Goal: Information Seeking & Learning: Check status

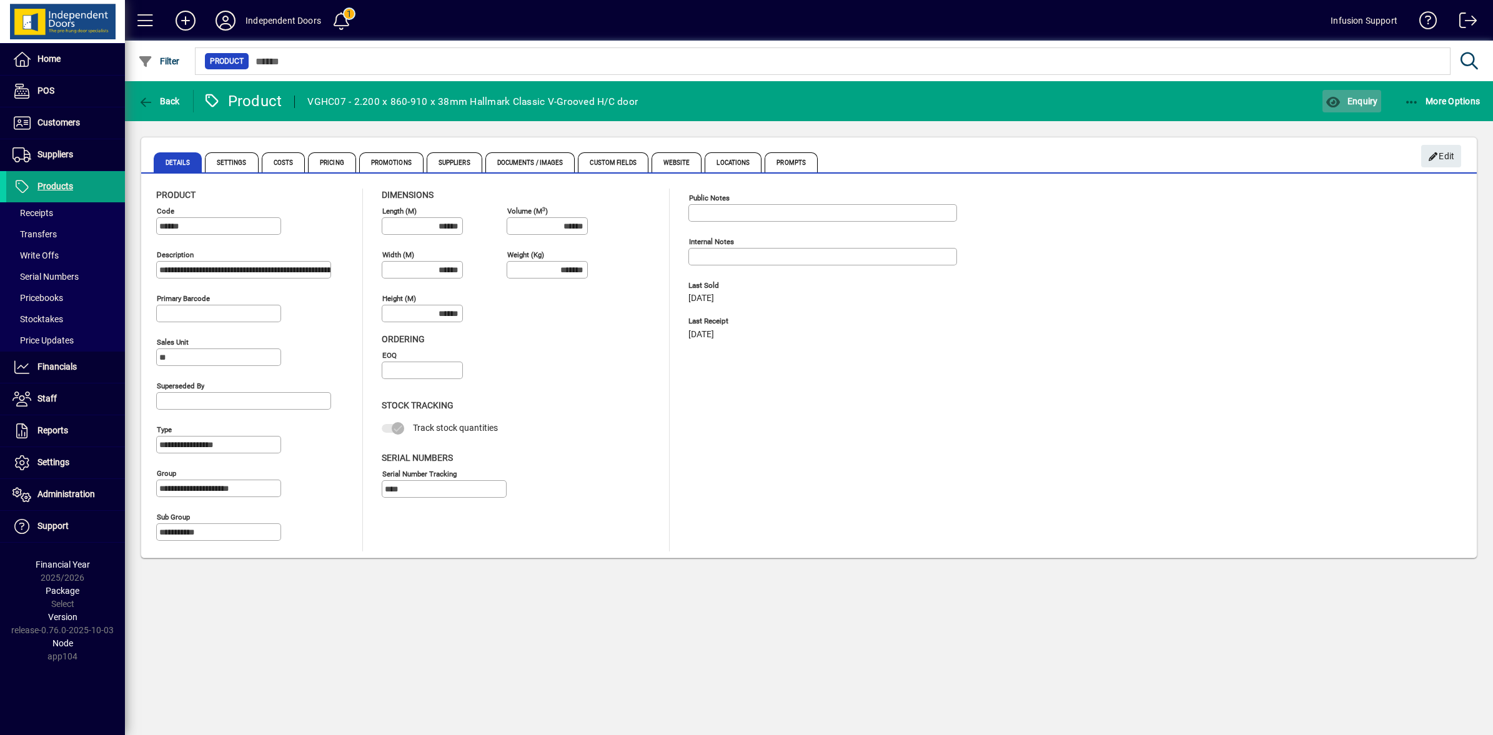
click at [1345, 92] on span "button" at bounding box center [1352, 101] width 58 height 30
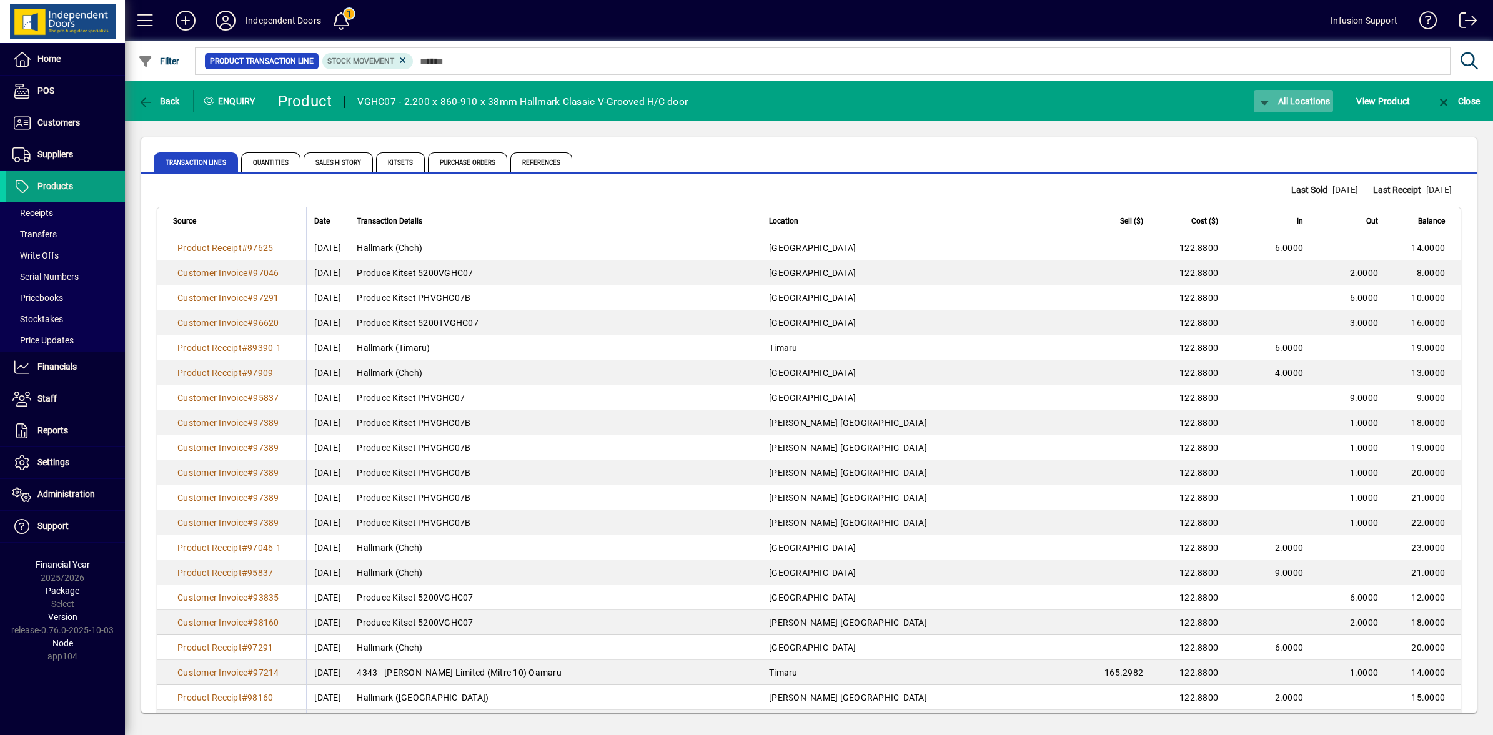
click at [1278, 97] on span "All Locations" at bounding box center [1294, 101] width 74 height 10
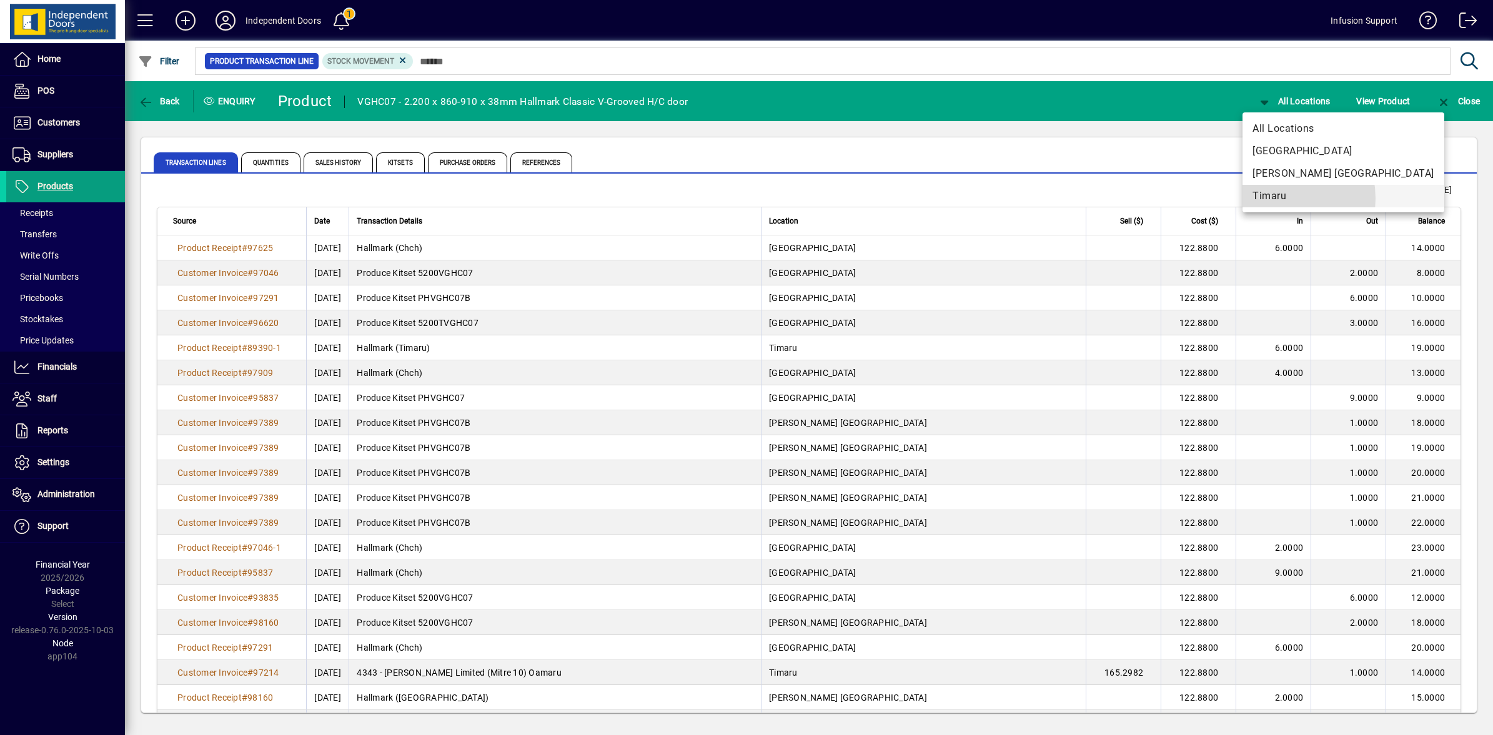
click at [1269, 199] on span "Timaru" at bounding box center [1344, 196] width 182 height 15
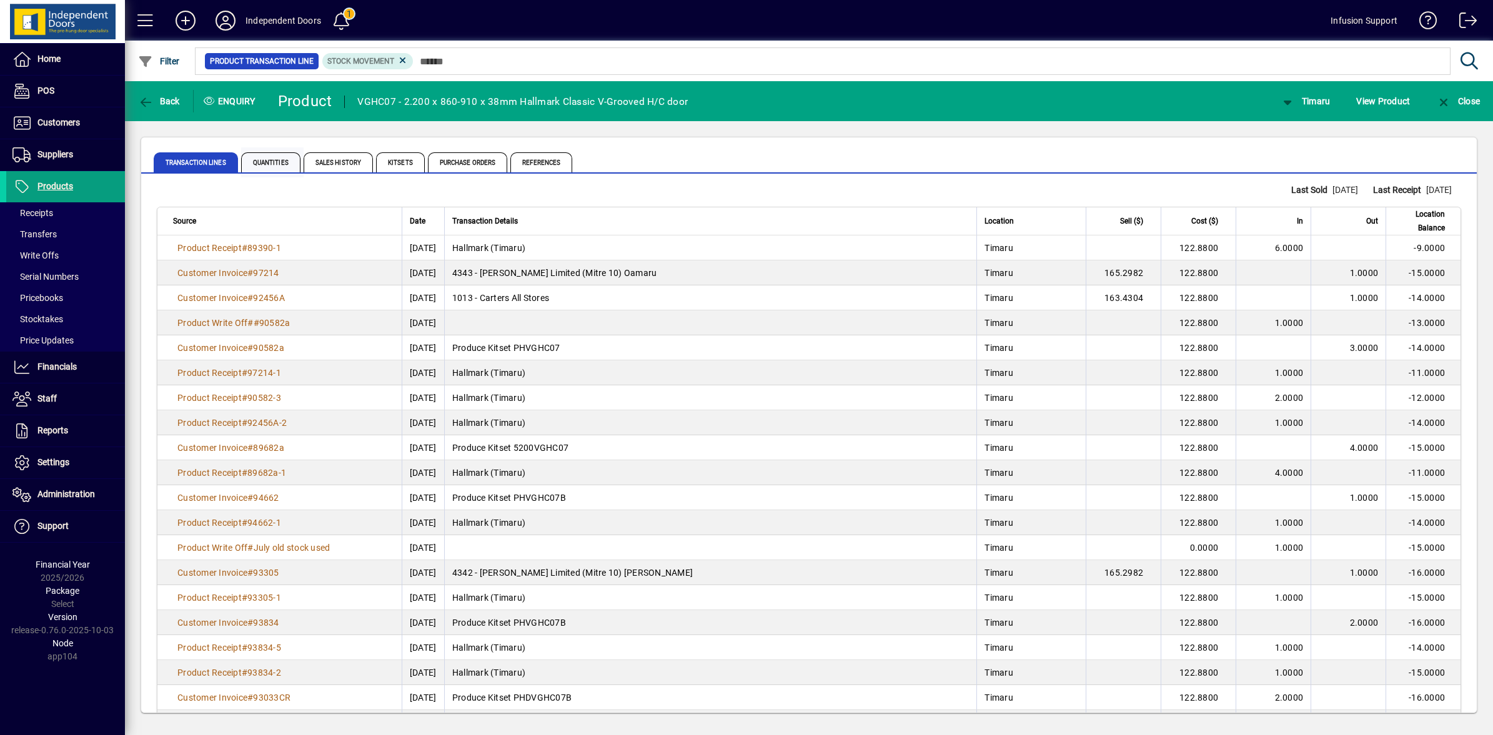
click at [261, 163] on span "Quantities" at bounding box center [270, 162] width 59 height 20
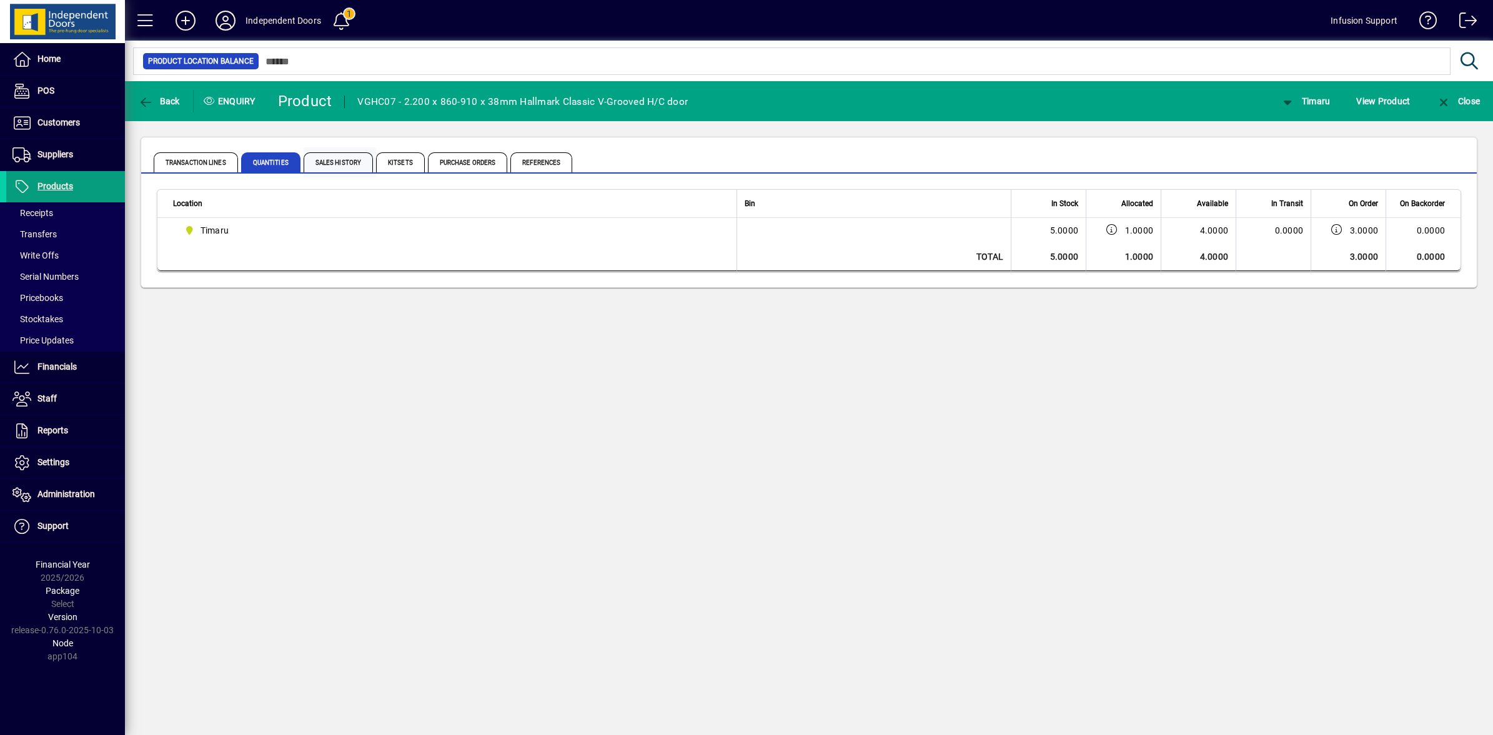
click at [347, 166] on span "Sales History" at bounding box center [338, 162] width 69 height 20
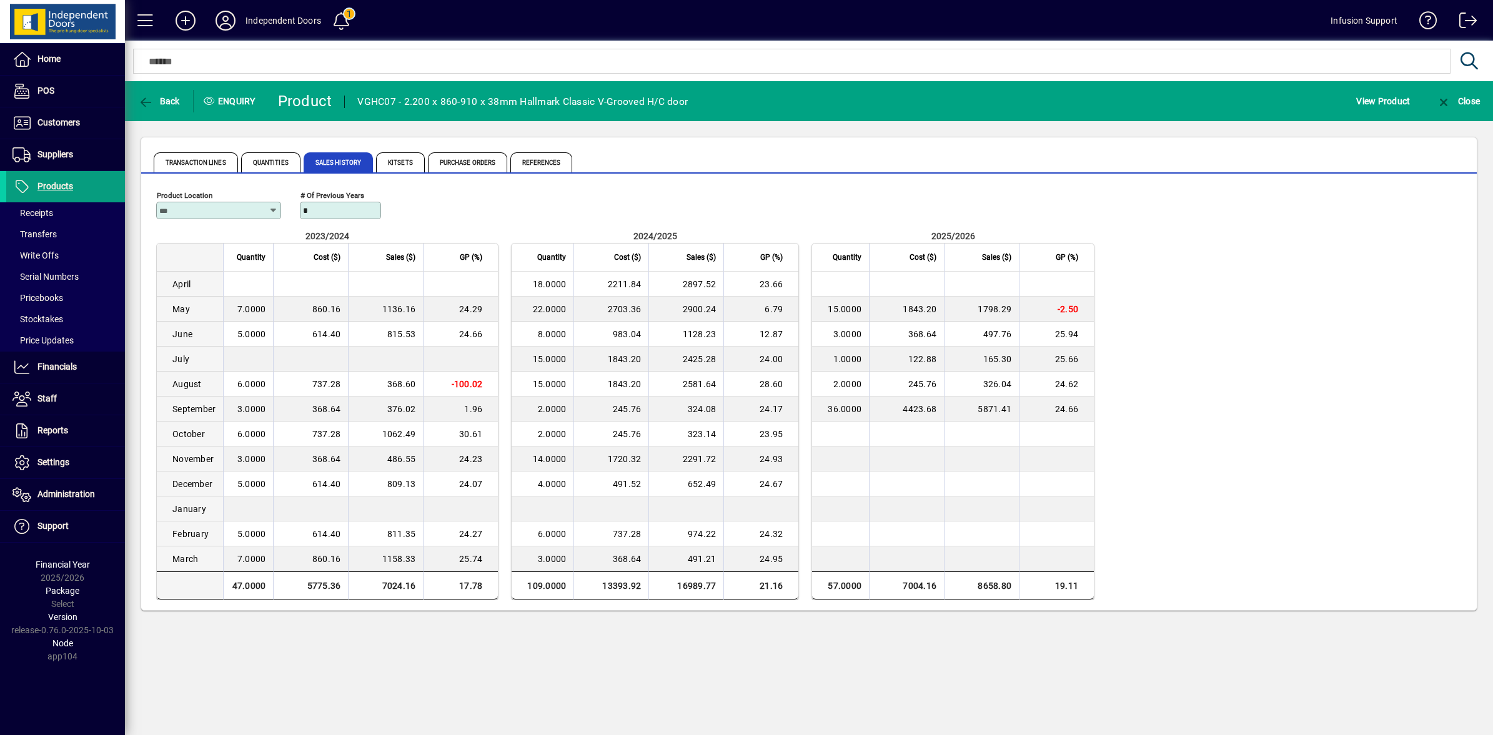
click at [270, 206] on icon at bounding box center [274, 211] width 10 height 10
click at [201, 314] on mat-option "Timaru" at bounding box center [247, 308] width 182 height 24
type input "******"
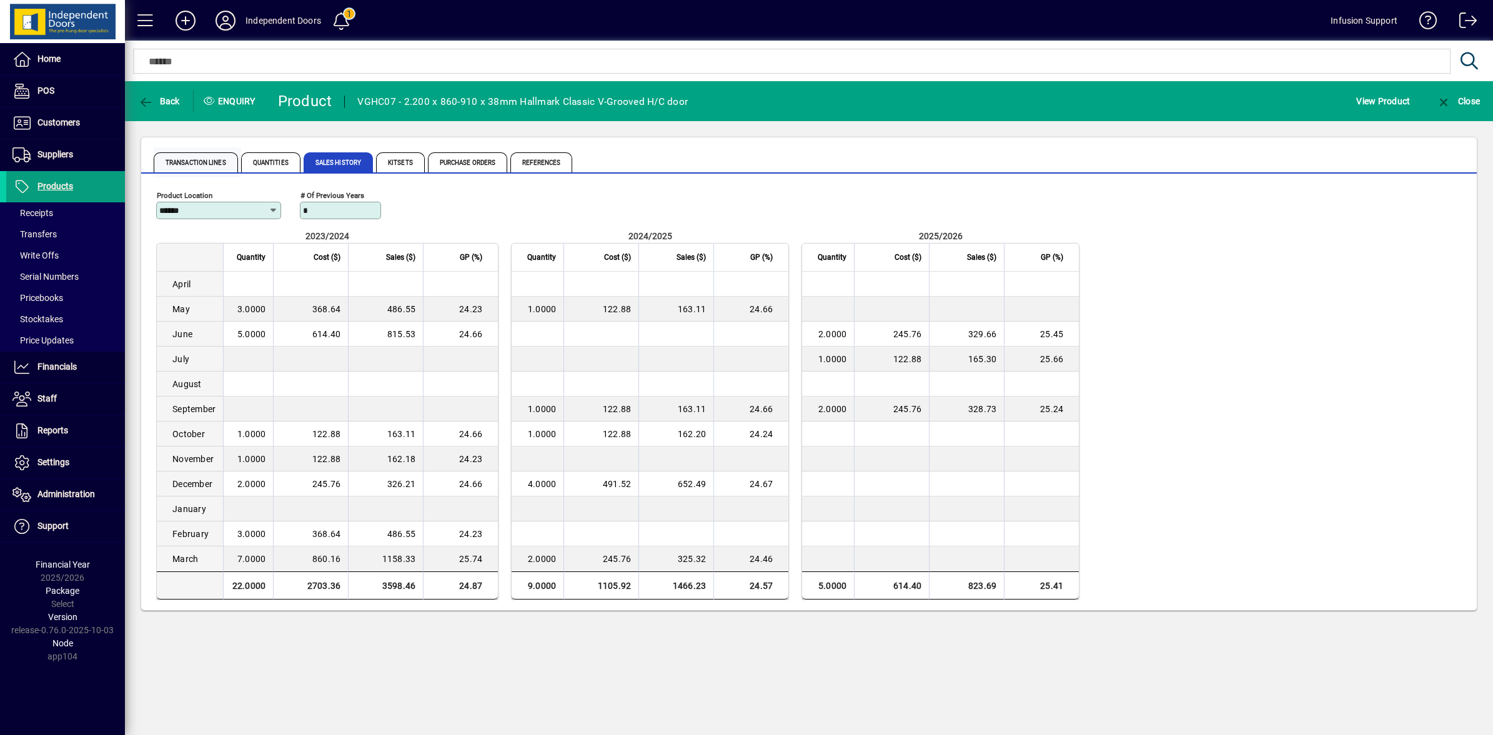
click at [181, 161] on span "Transaction Lines" at bounding box center [196, 162] width 84 height 20
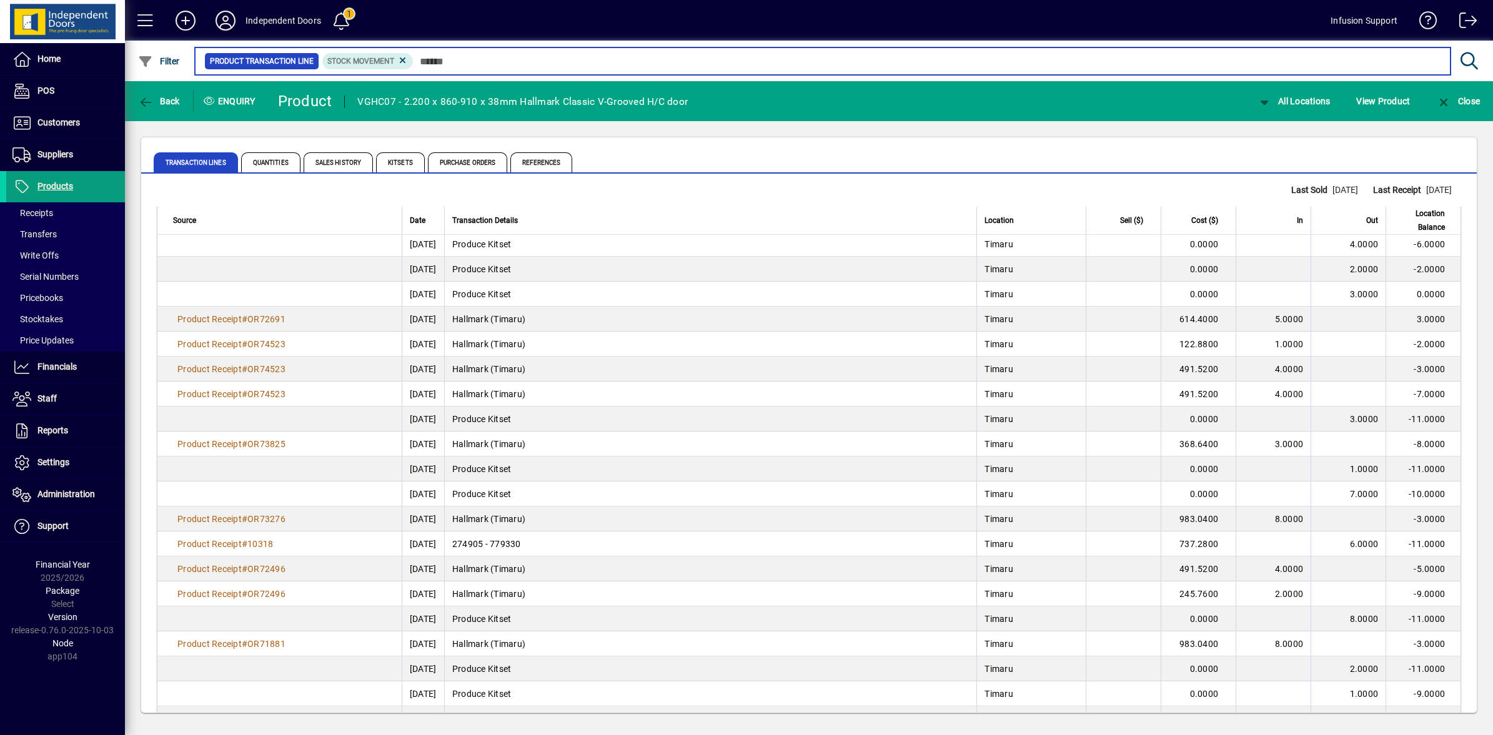
scroll to position [2073, 0]
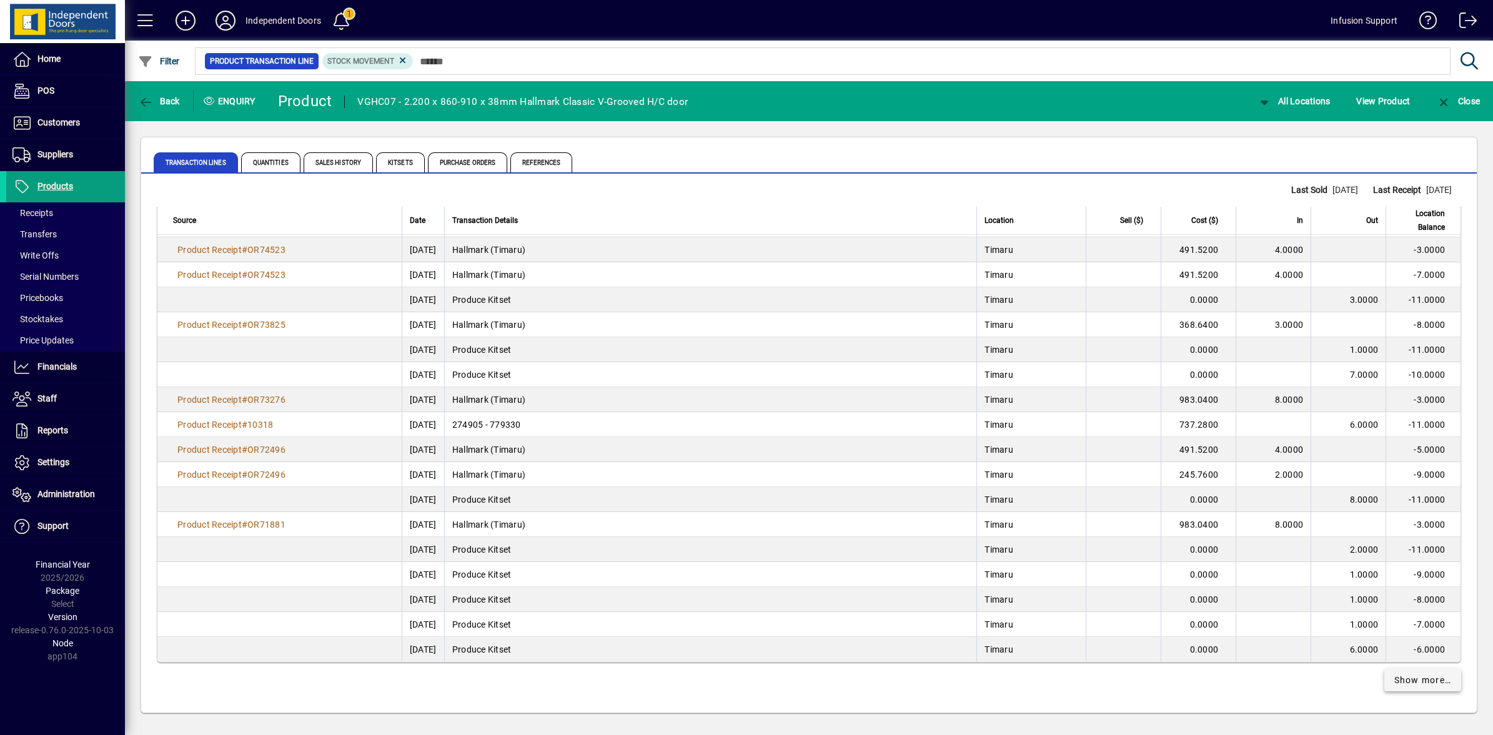
click at [1408, 683] on span "Show more…" at bounding box center [1423, 680] width 57 height 13
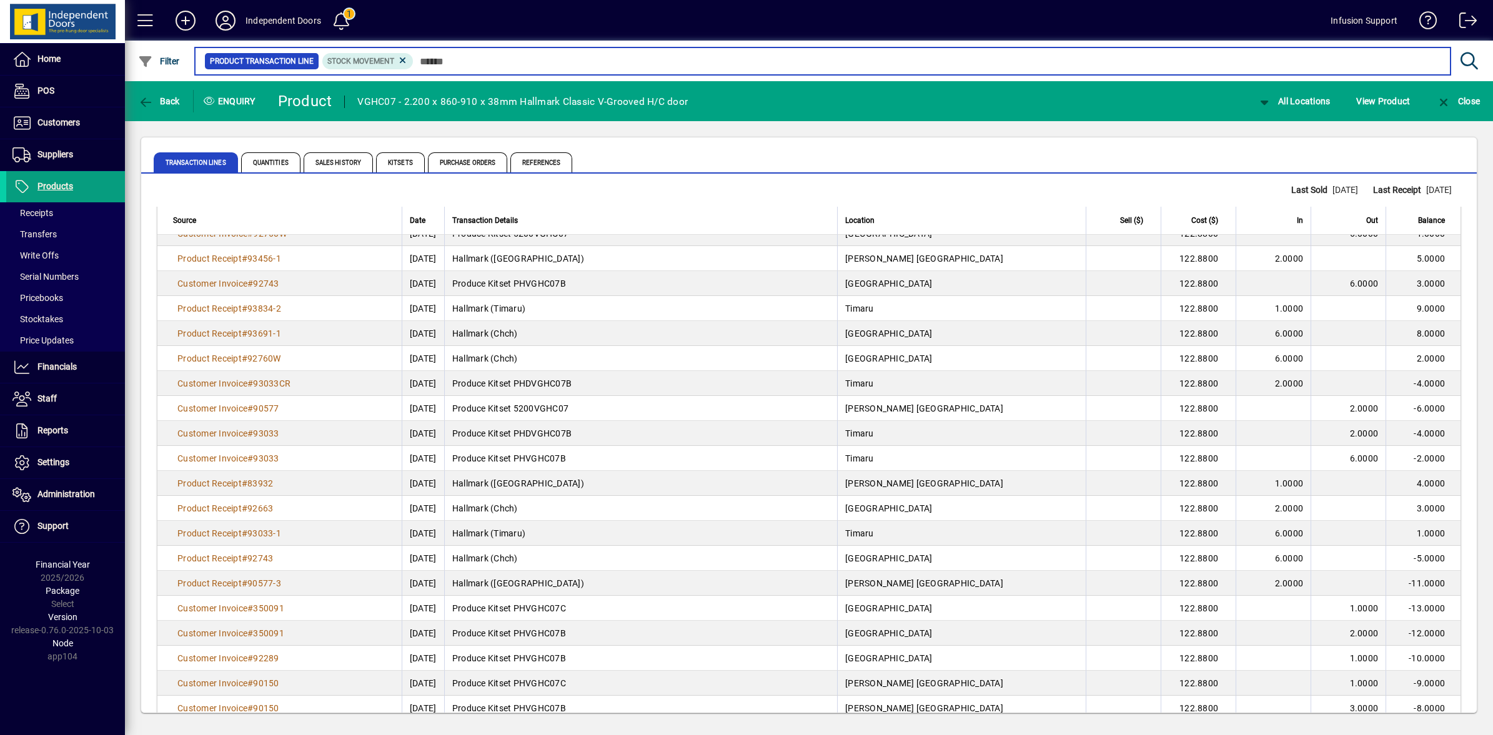
scroll to position [4572, 0]
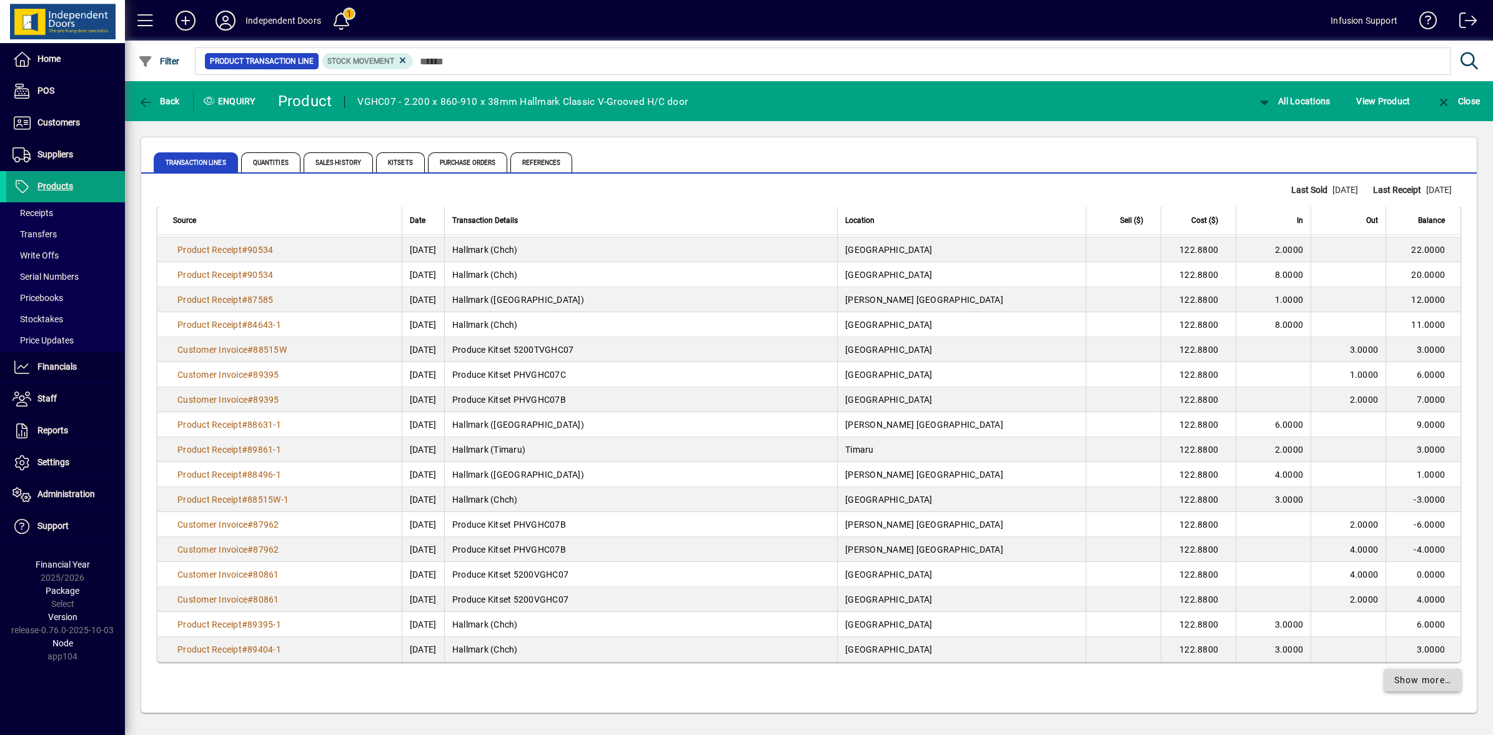
click at [1403, 682] on span "Show more…" at bounding box center [1423, 680] width 57 height 13
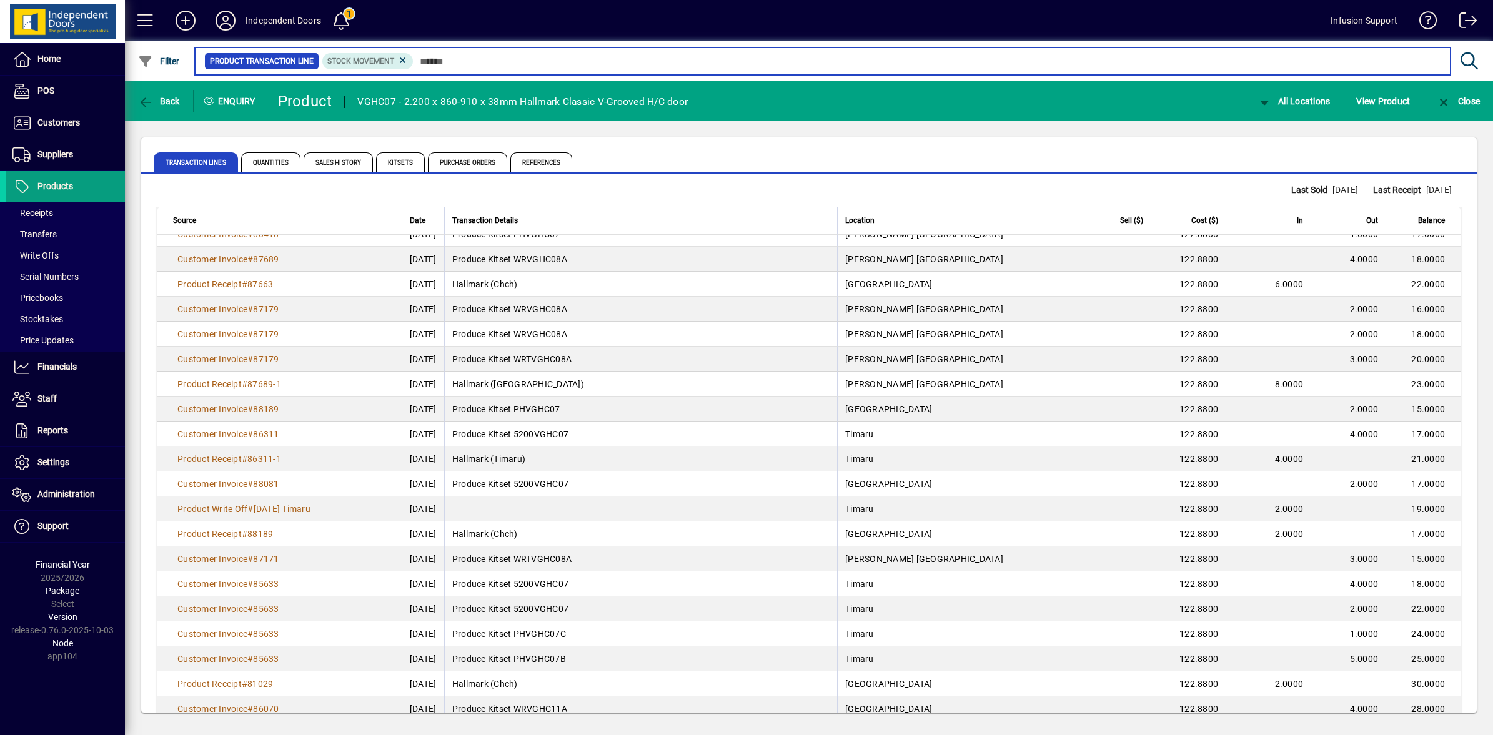
scroll to position [7072, 0]
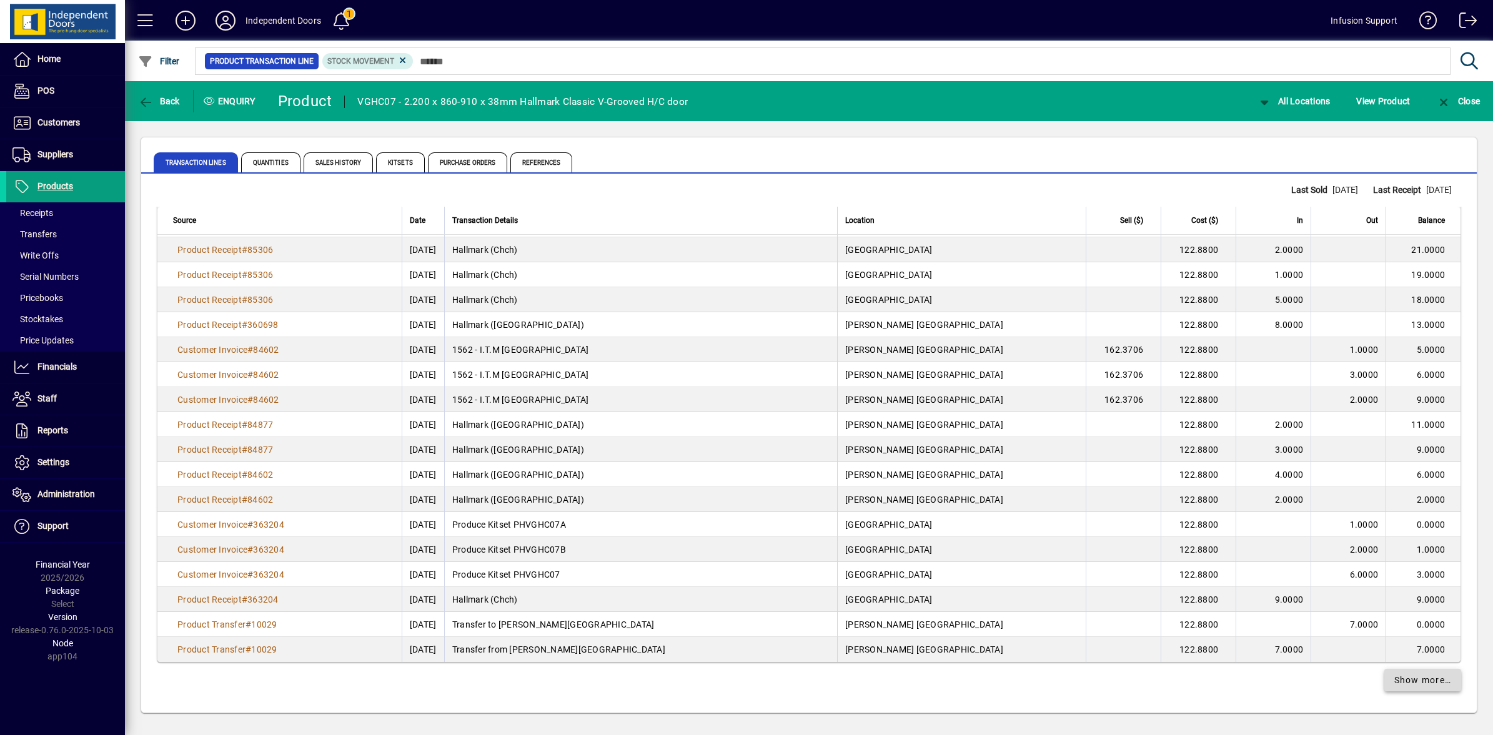
click at [1413, 682] on span "Show more…" at bounding box center [1423, 680] width 57 height 13
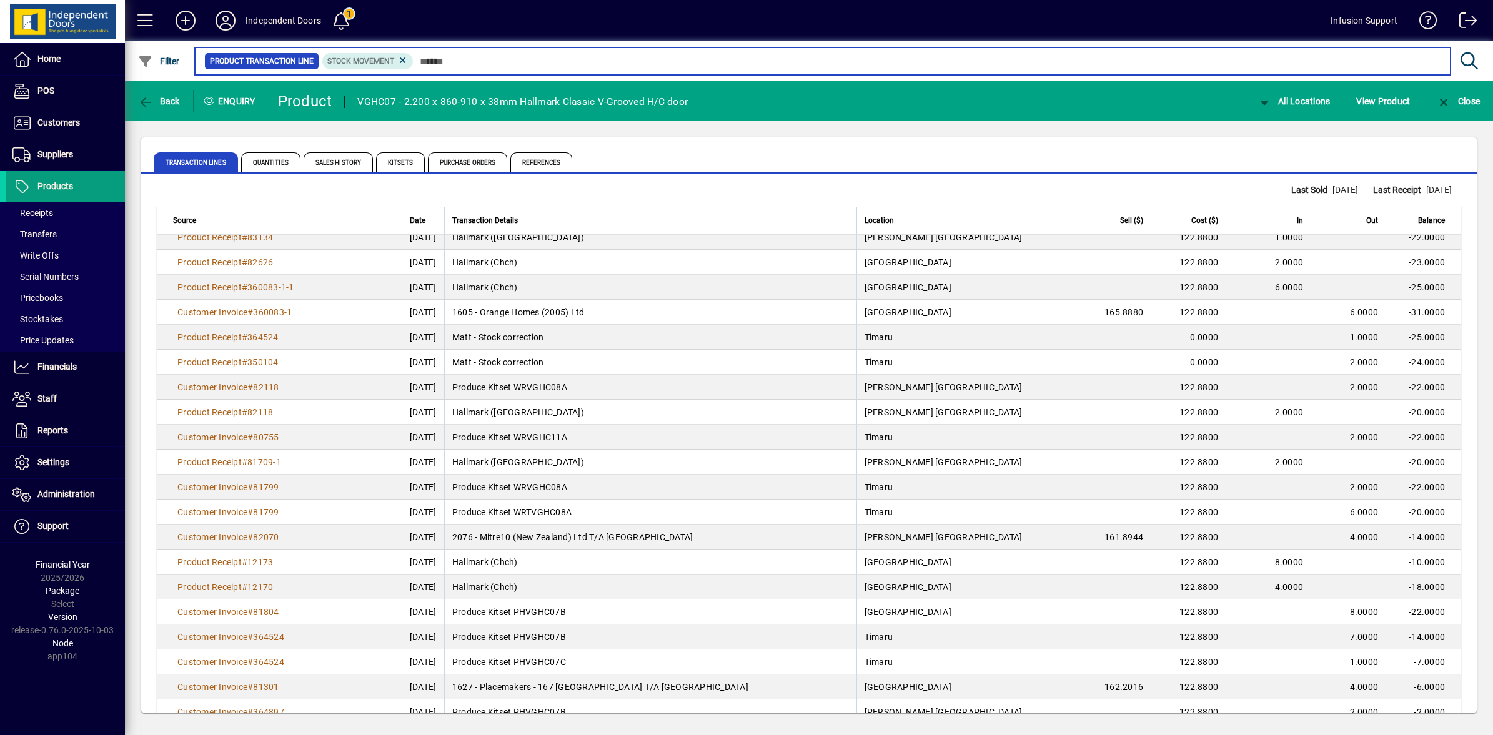
scroll to position [9571, 0]
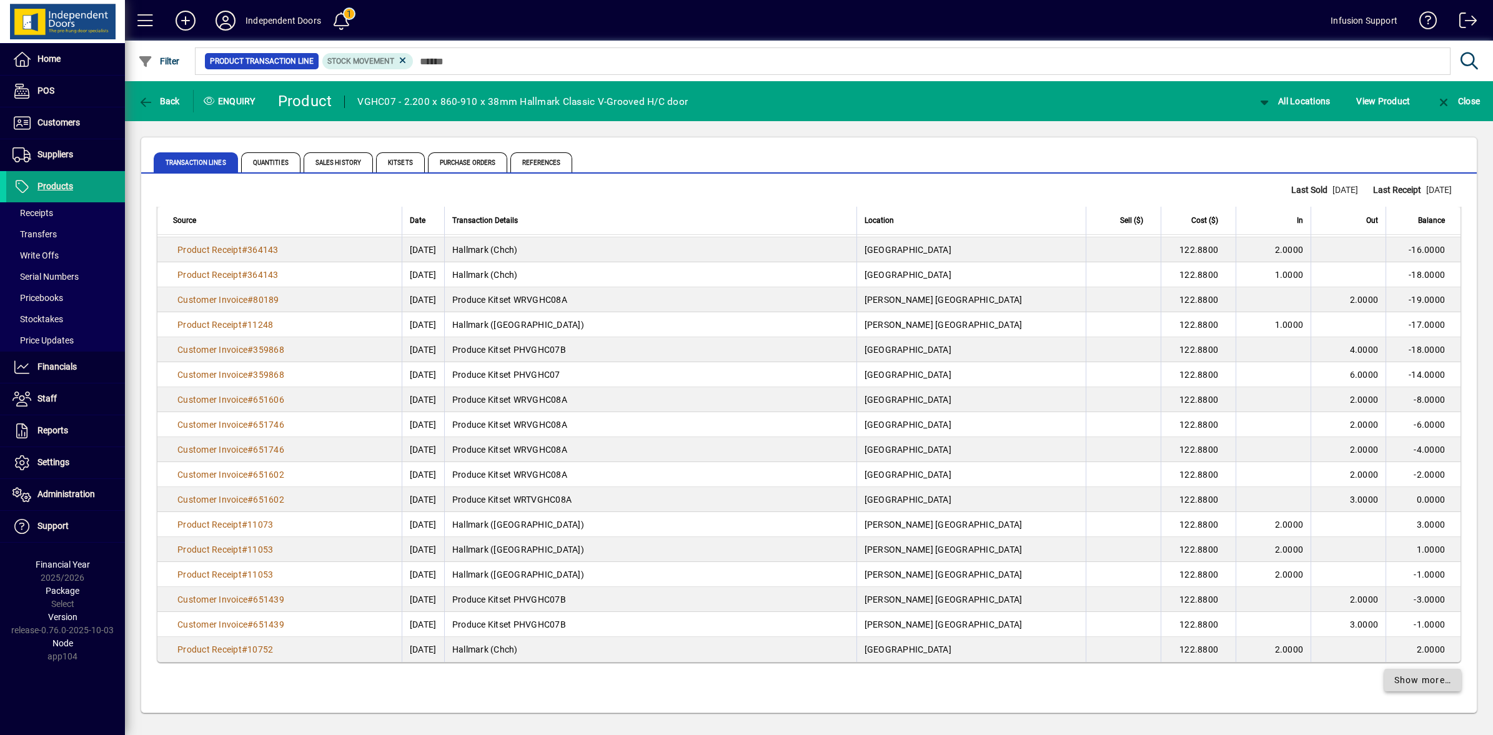
click at [1412, 681] on span "Show more…" at bounding box center [1423, 680] width 57 height 13
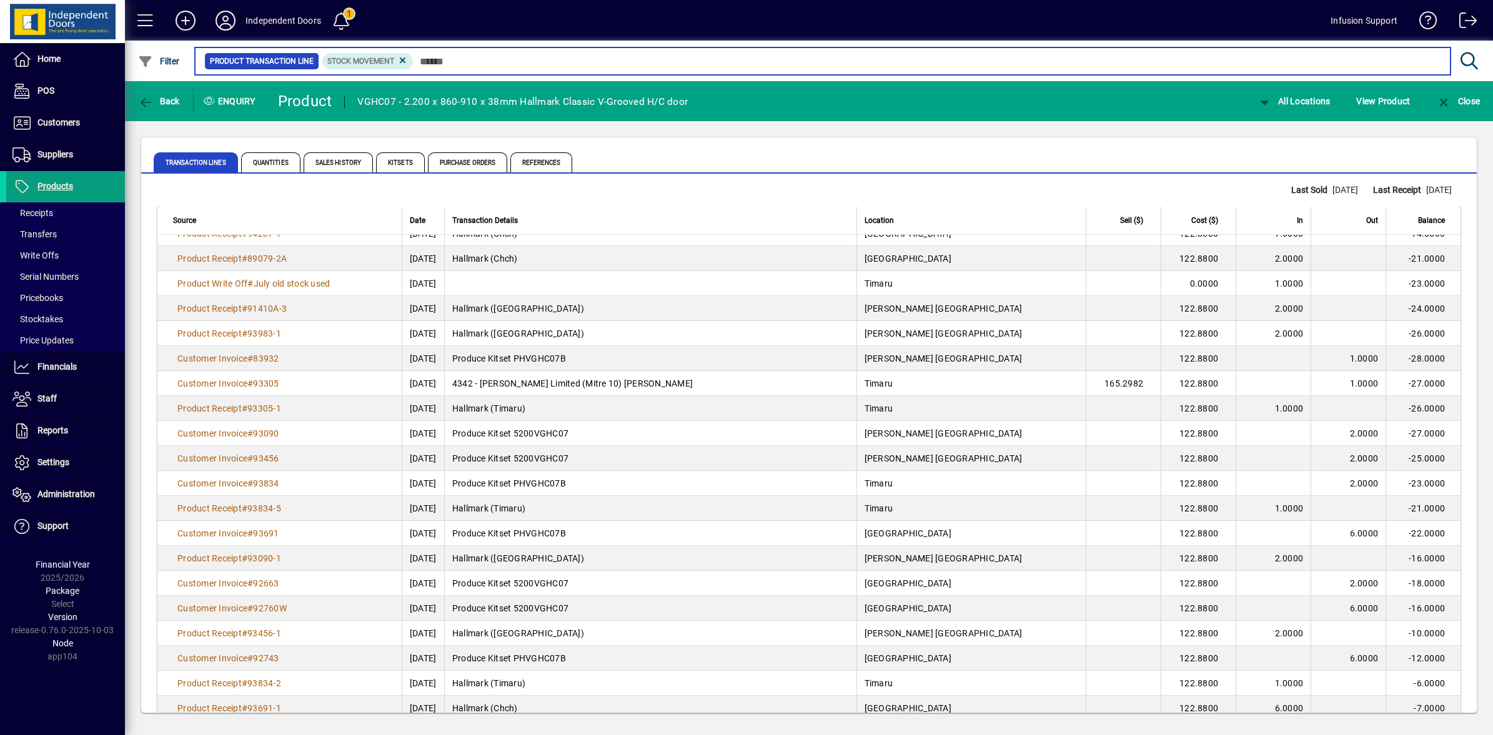
scroll to position [12071, 0]
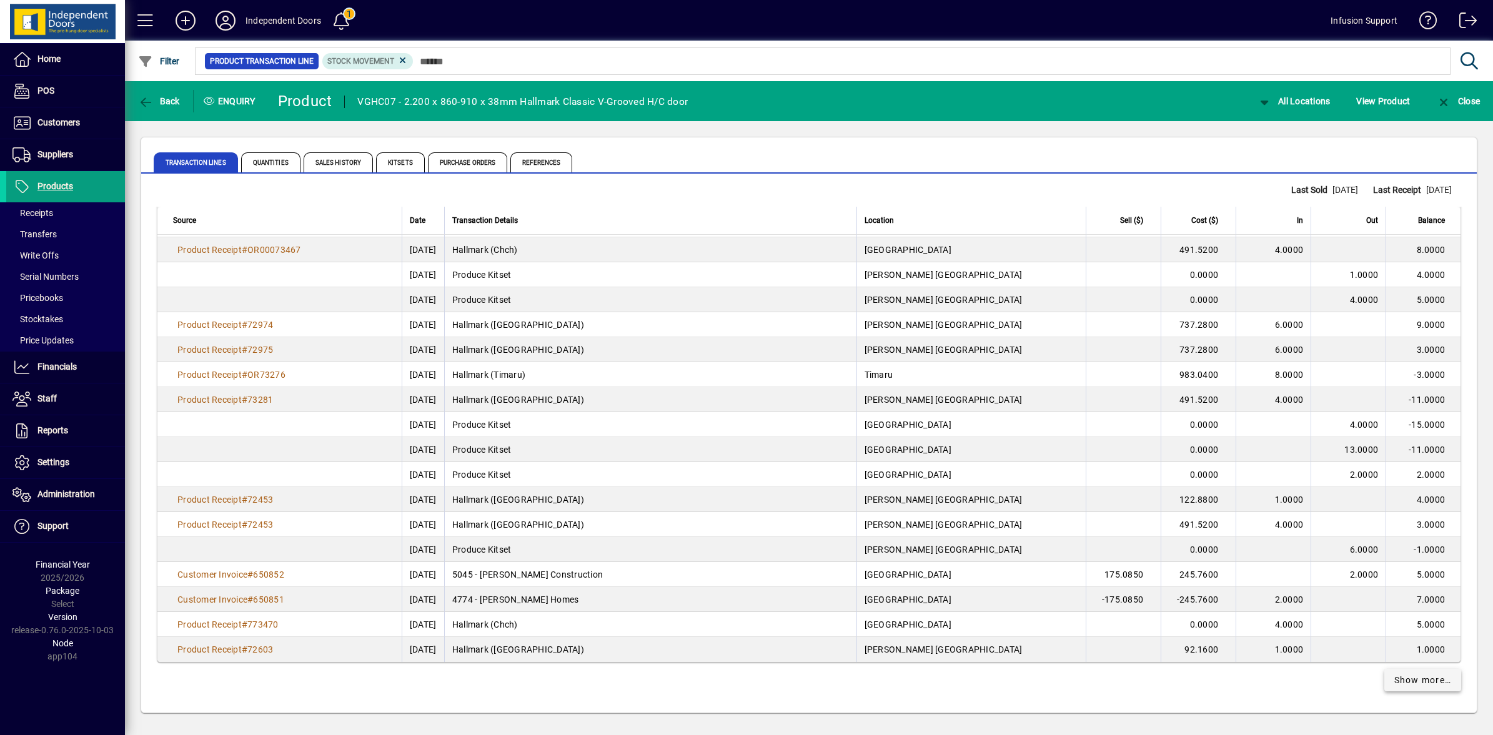
click at [1415, 683] on span "Show more…" at bounding box center [1423, 680] width 57 height 13
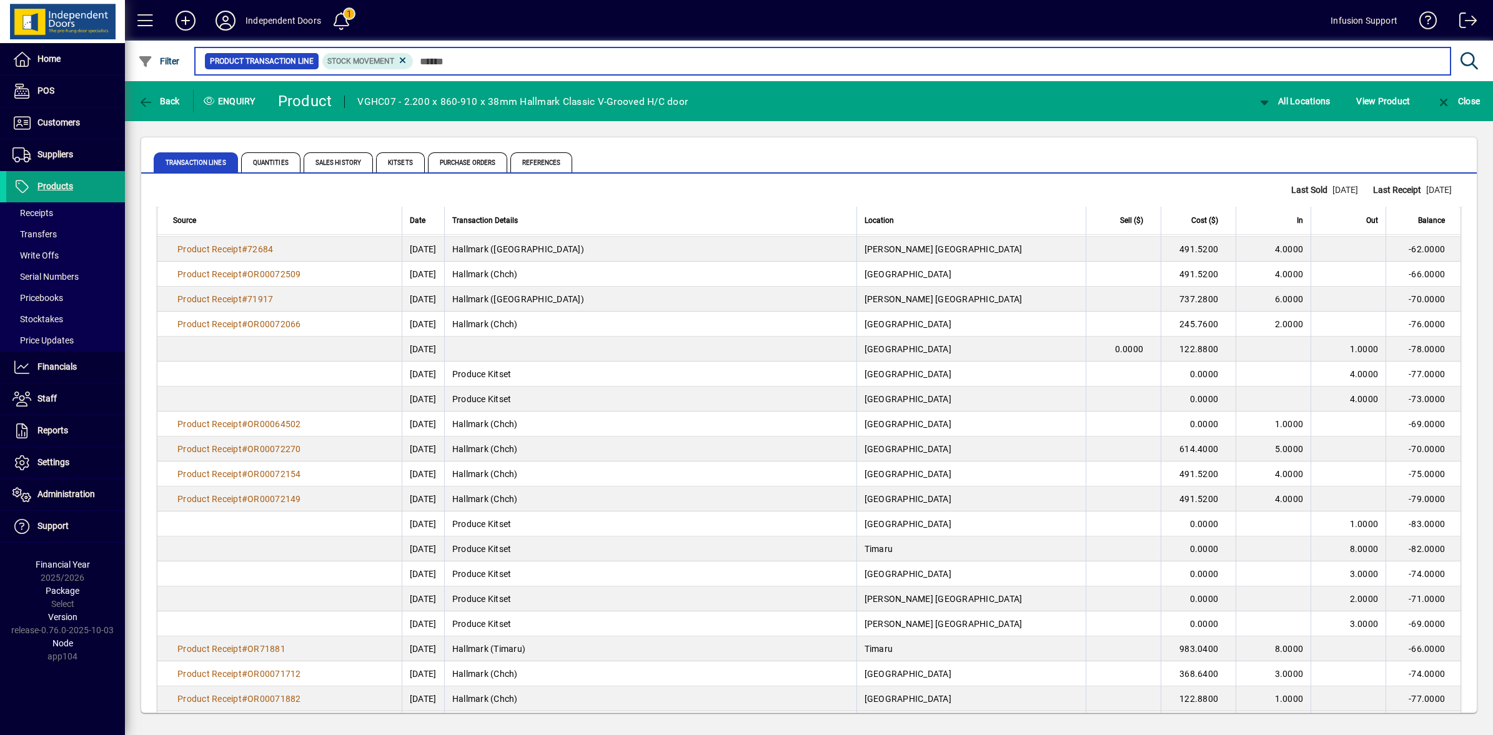
scroll to position [14570, 0]
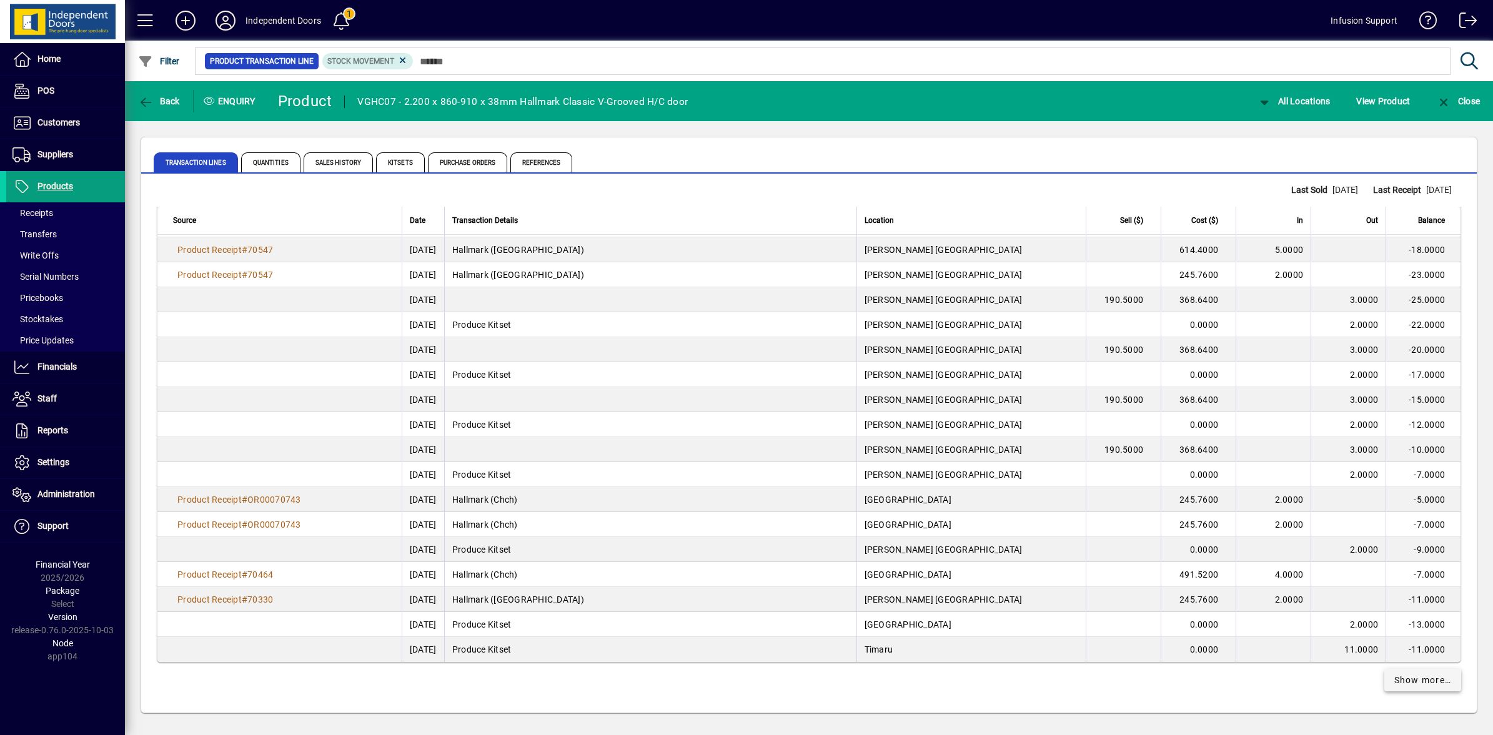
click at [1419, 685] on span "Show more…" at bounding box center [1423, 680] width 57 height 13
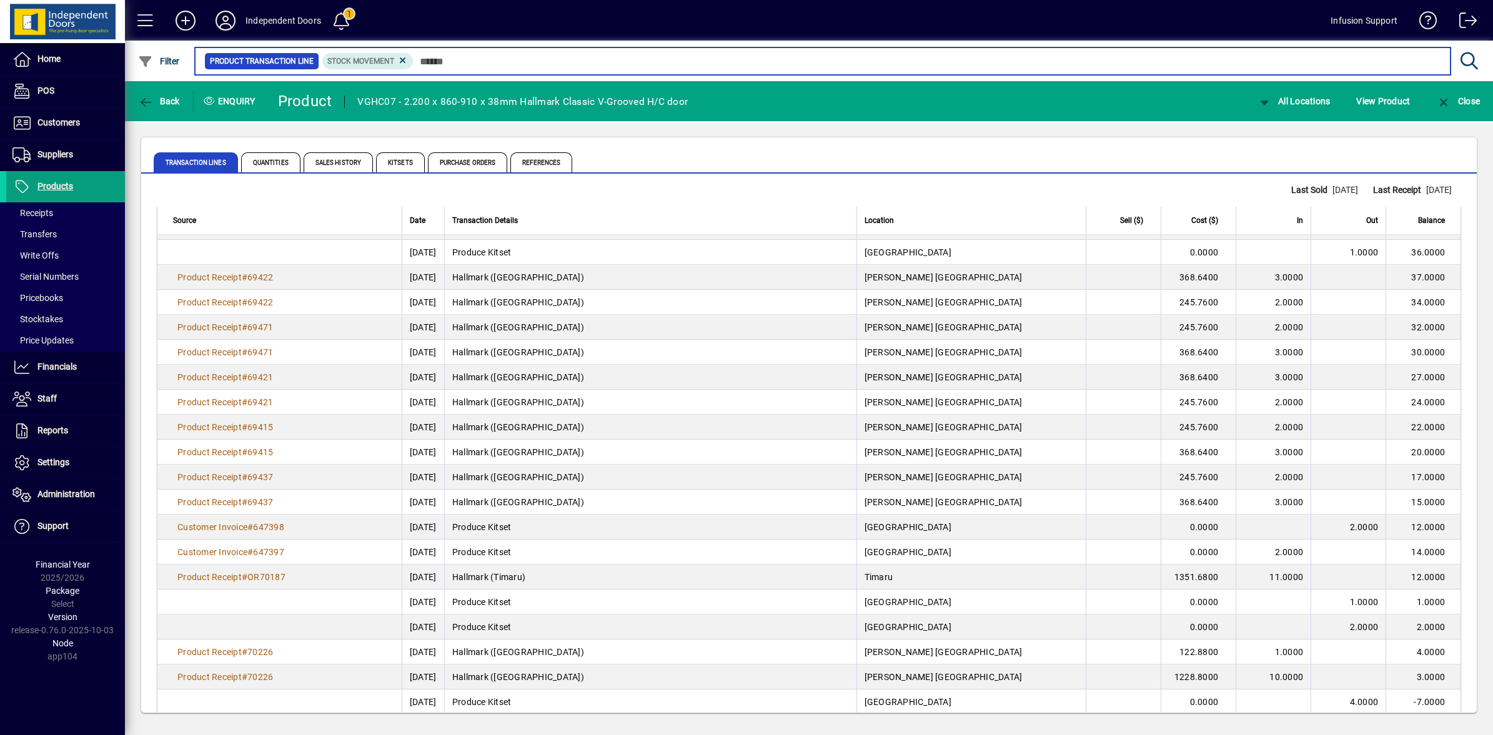
scroll to position [17070, 0]
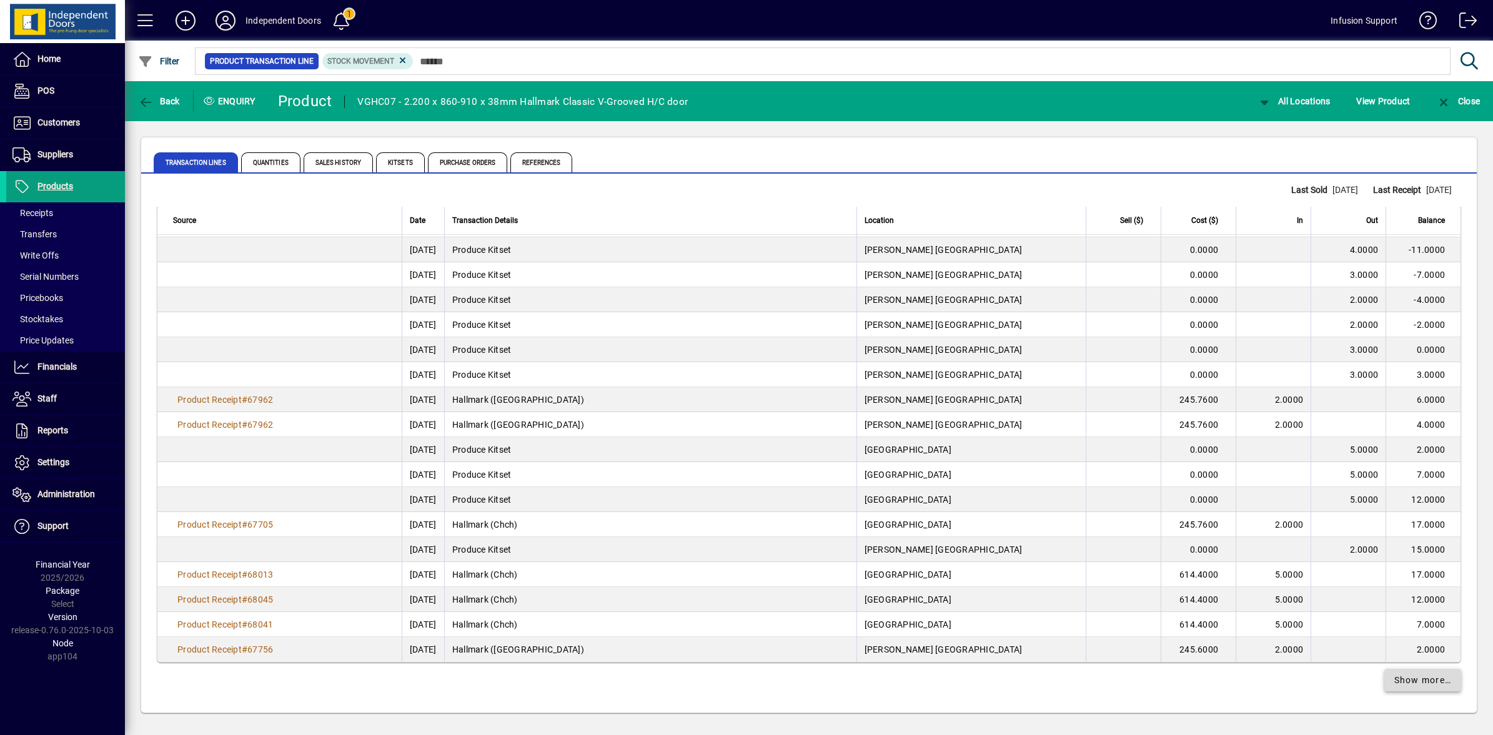
click at [1413, 679] on span "Show more…" at bounding box center [1423, 680] width 57 height 13
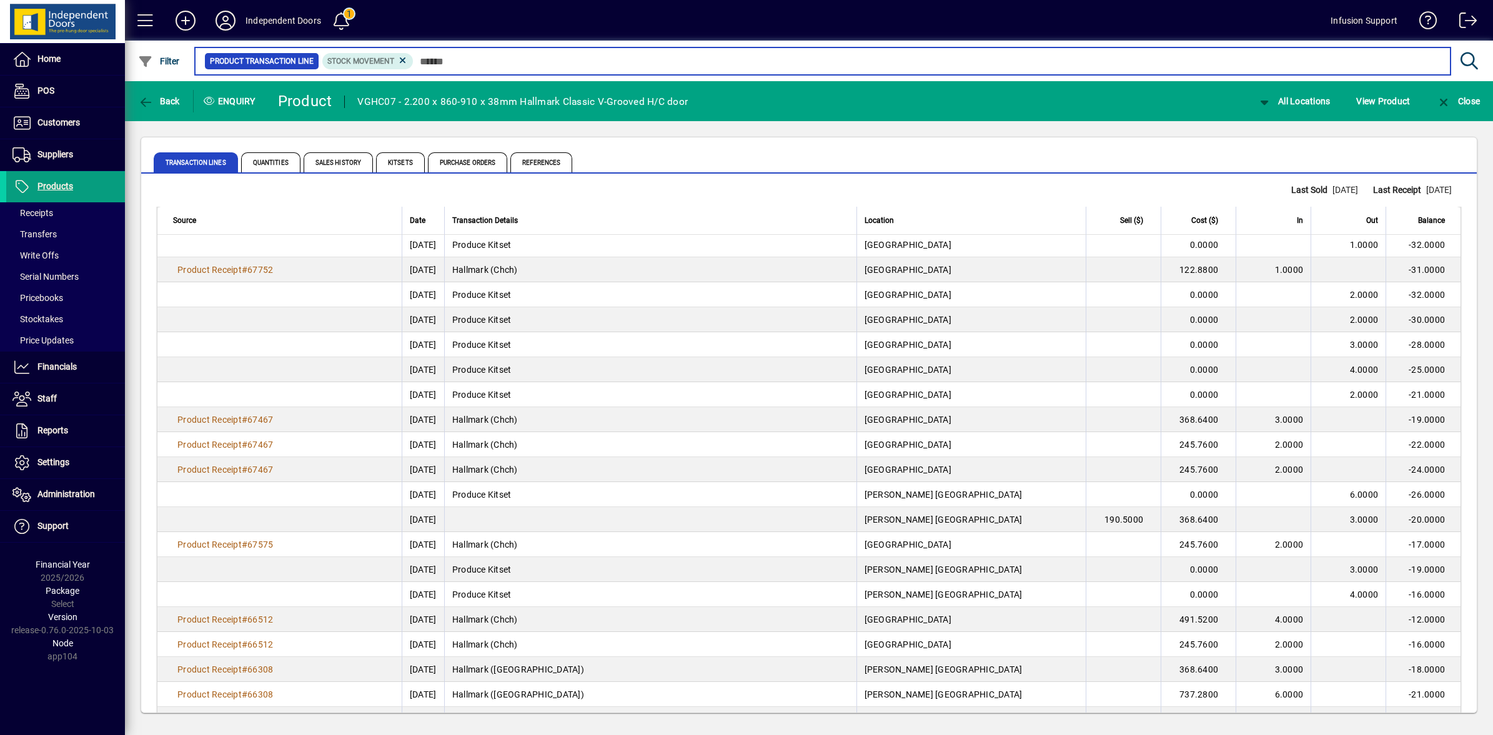
scroll to position [19570, 0]
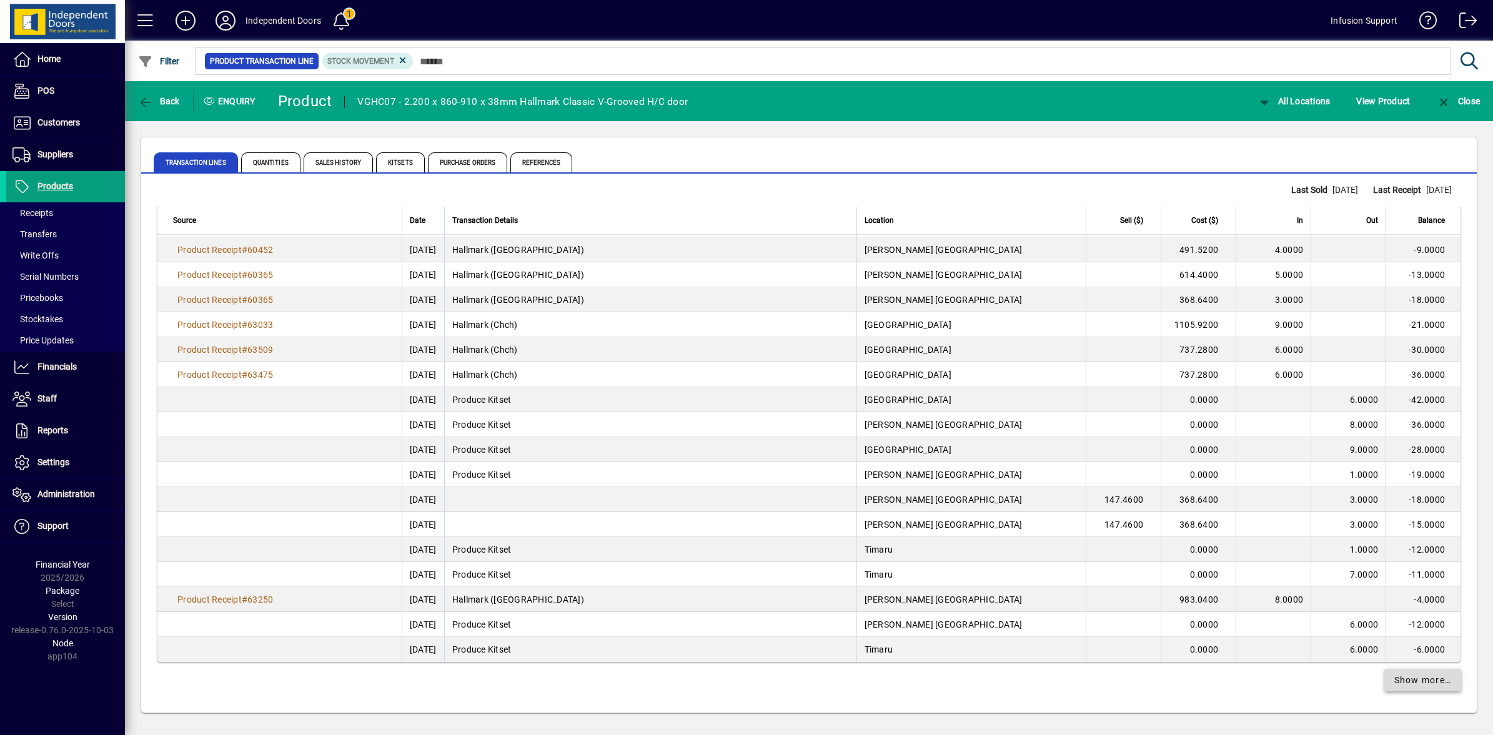
click at [1410, 679] on span "Show more…" at bounding box center [1423, 680] width 57 height 13
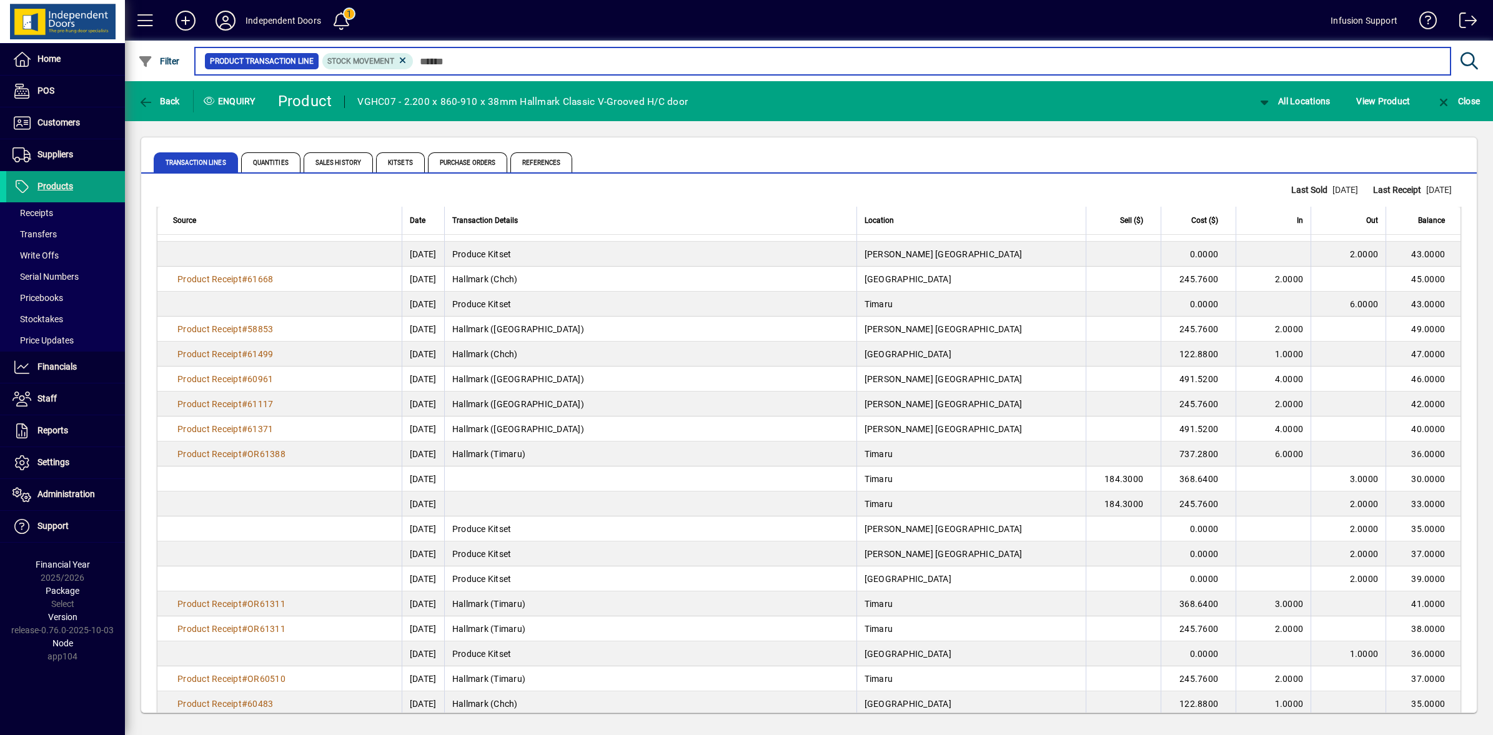
scroll to position [22069, 0]
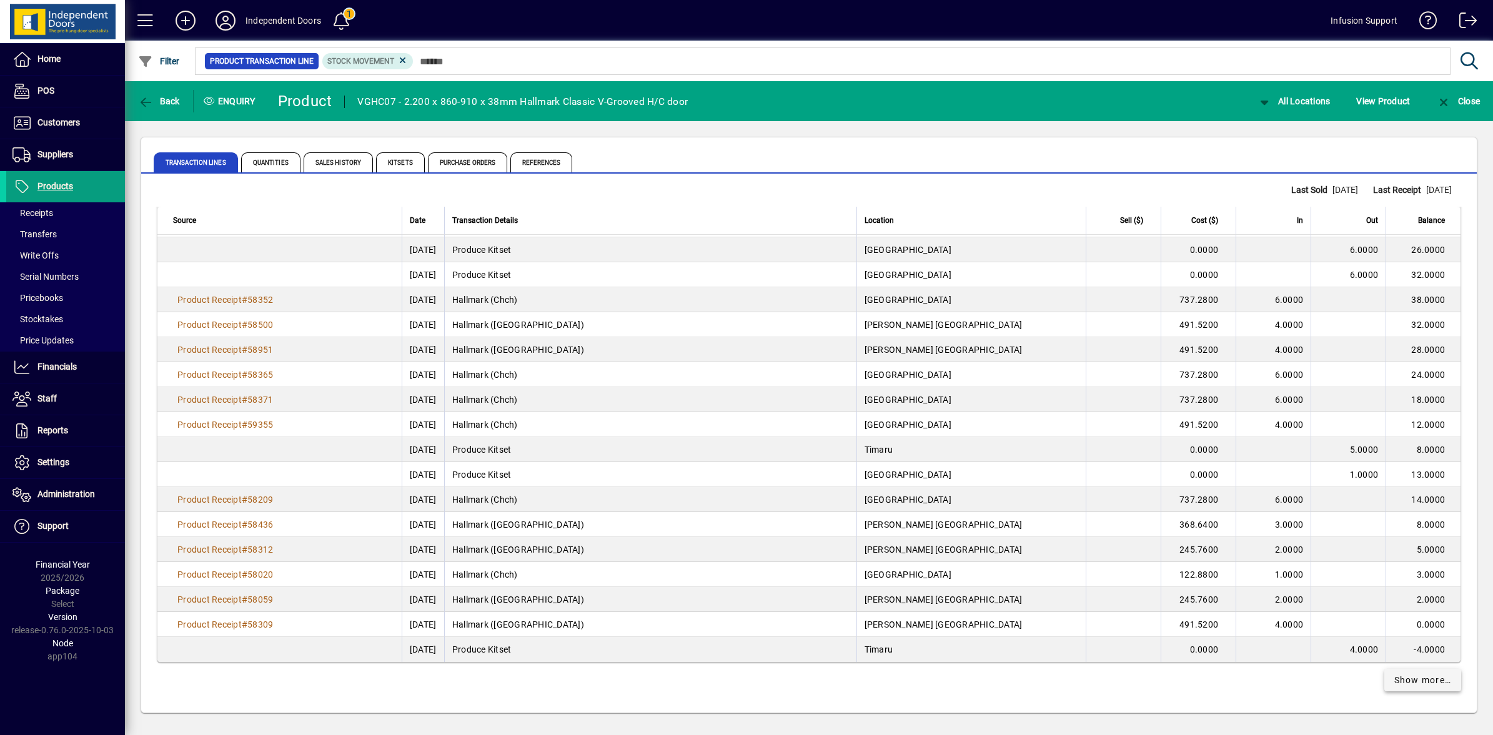
click at [1398, 681] on span "Show more…" at bounding box center [1423, 680] width 57 height 13
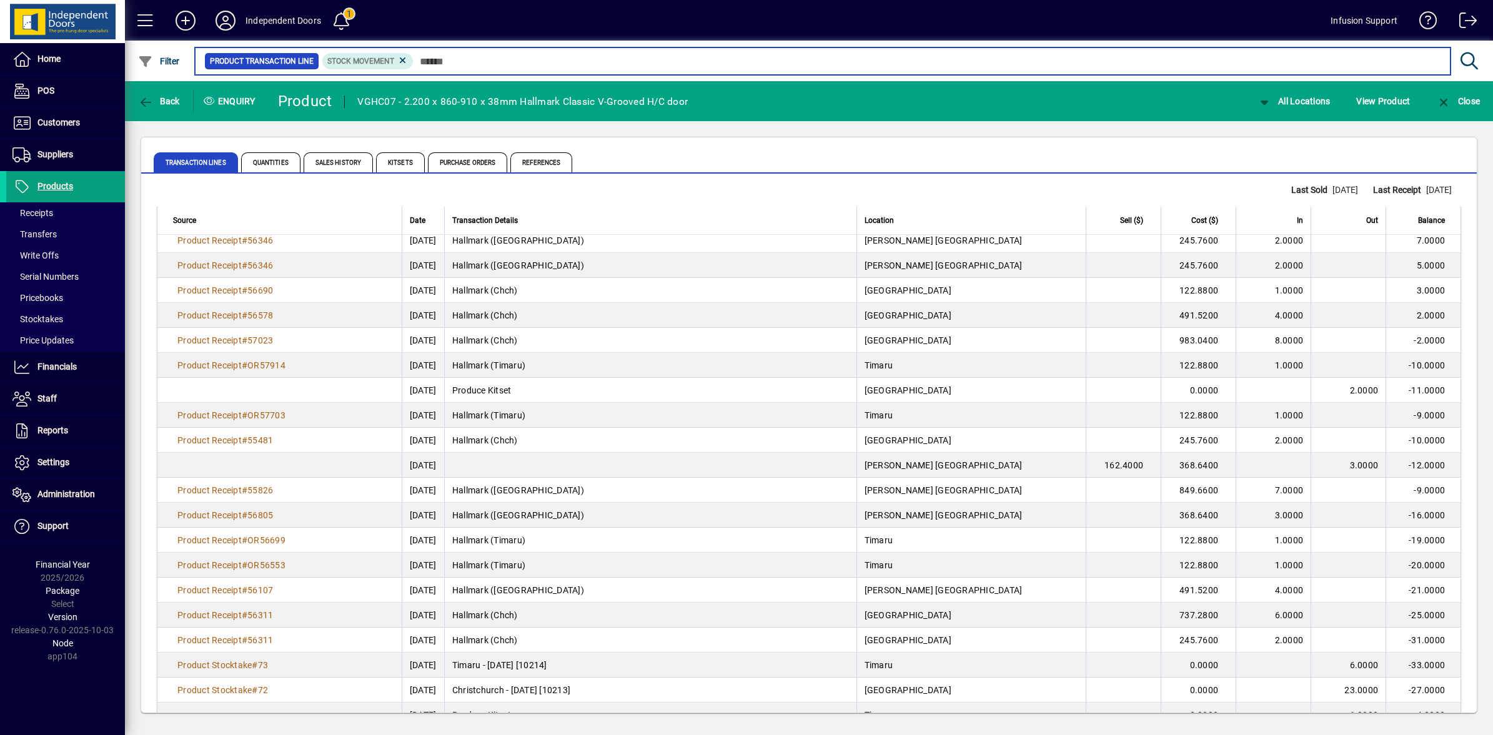
scroll to position [24569, 0]
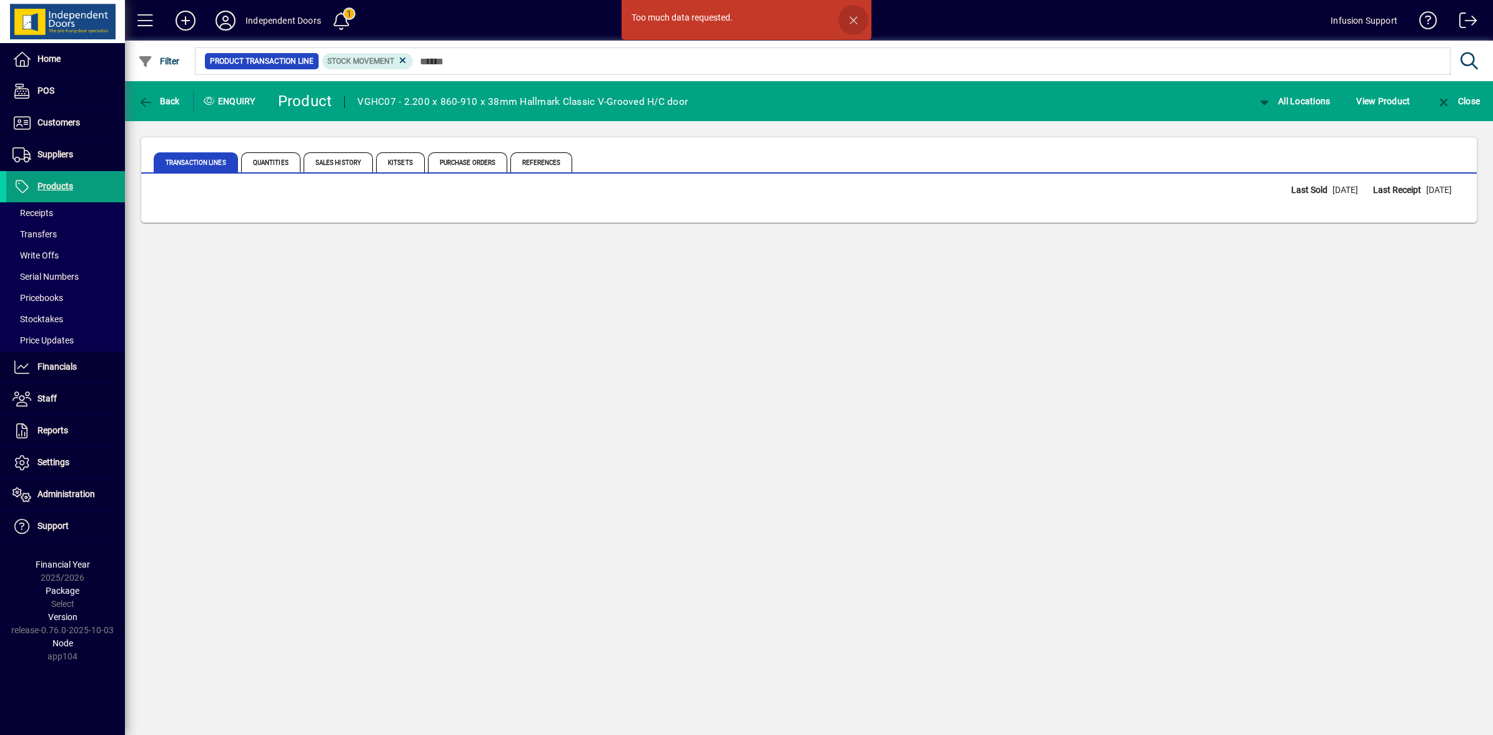
click at [857, 22] on span "button" at bounding box center [854, 20] width 30 height 30
click at [199, 166] on span "Transaction Lines" at bounding box center [196, 162] width 84 height 20
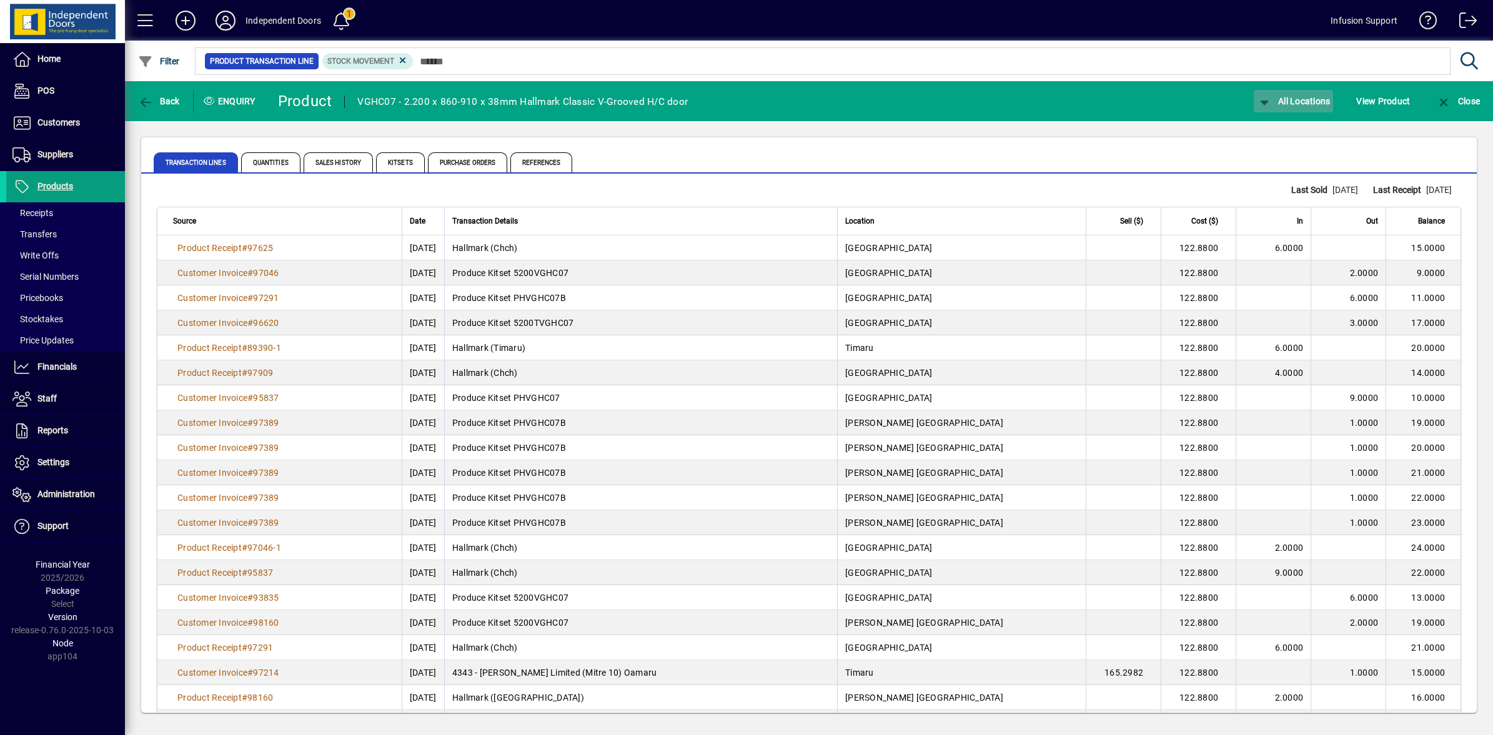
click at [1278, 101] on span "All Locations" at bounding box center [1294, 101] width 74 height 10
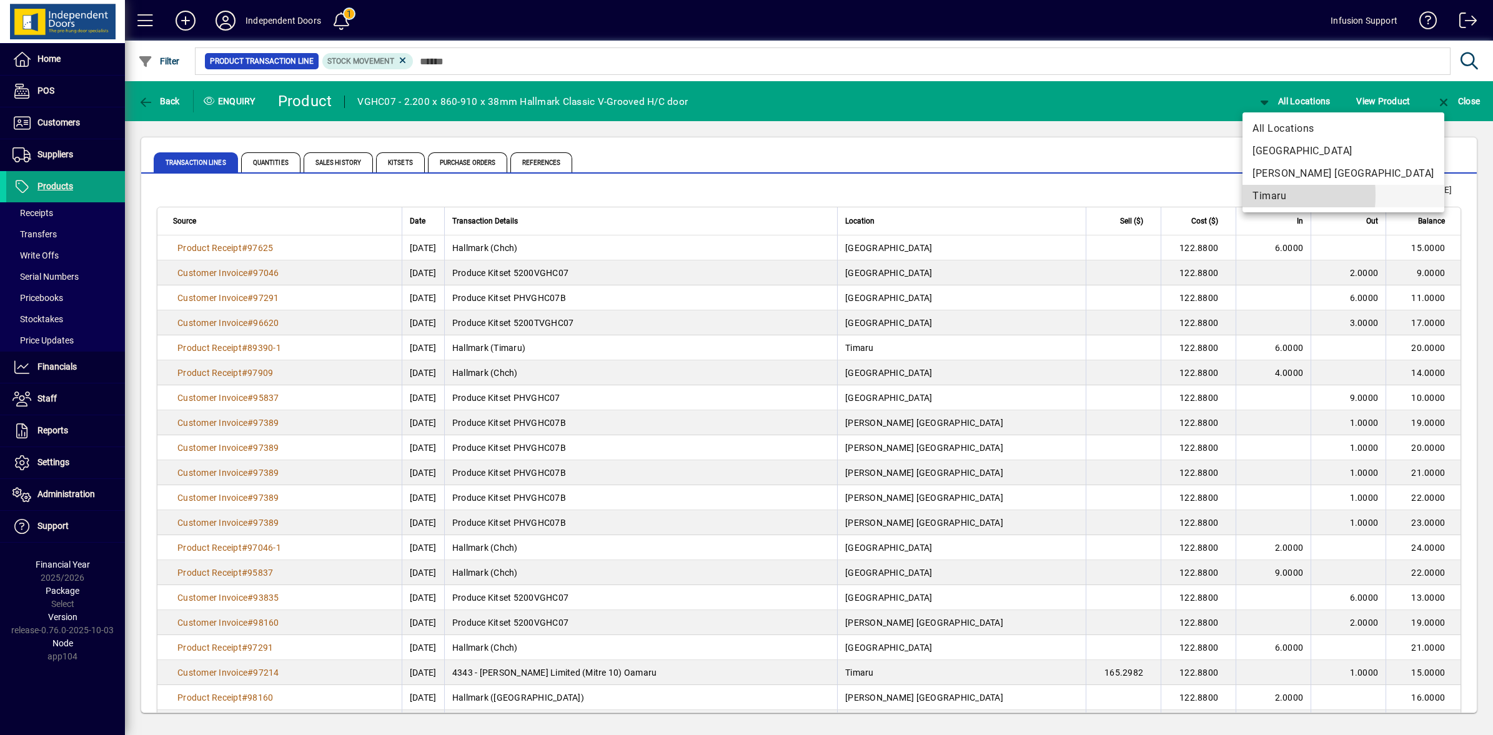
click at [1244, 195] on button "Timaru" at bounding box center [1344, 196] width 202 height 22
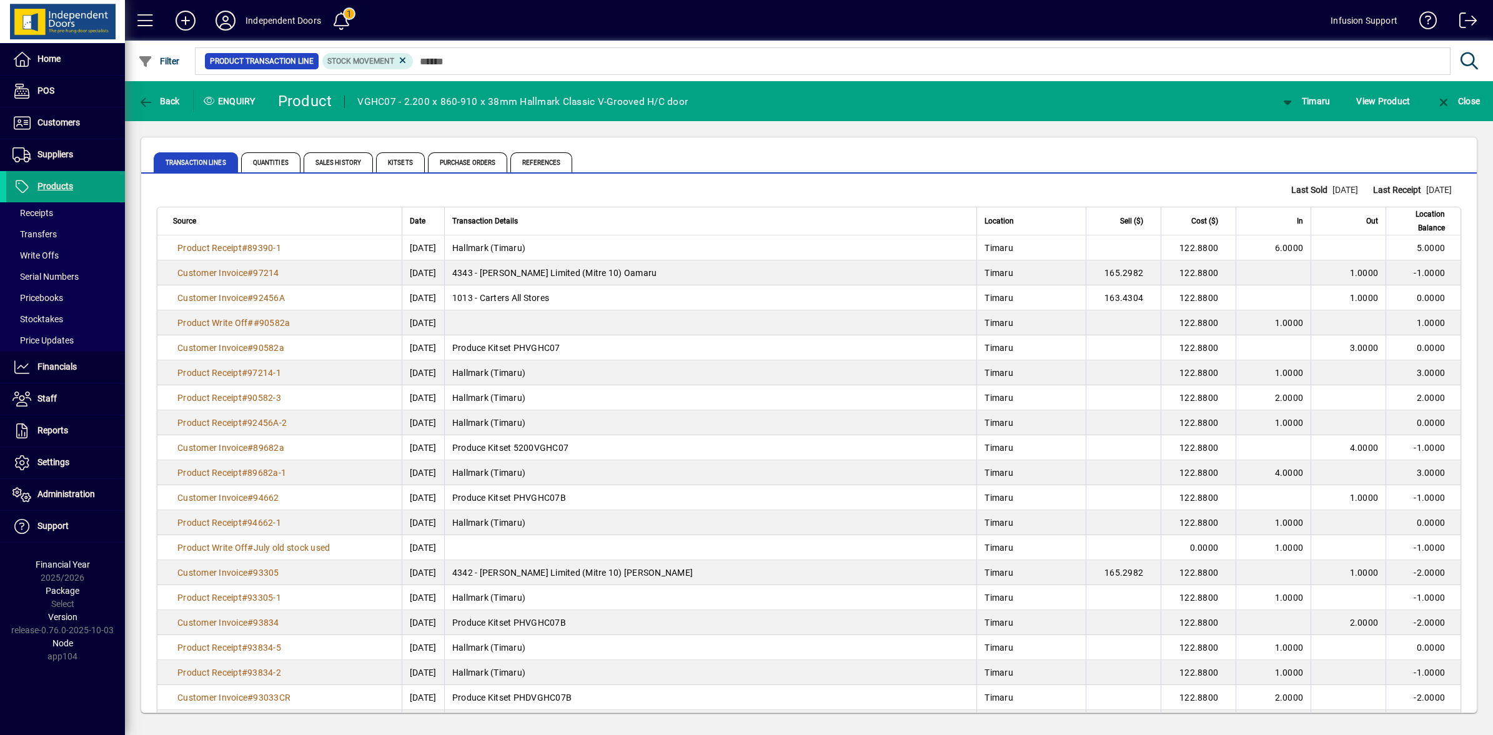
click at [617, 248] on td "Hallmark (Timaru)" at bounding box center [710, 248] width 533 height 25
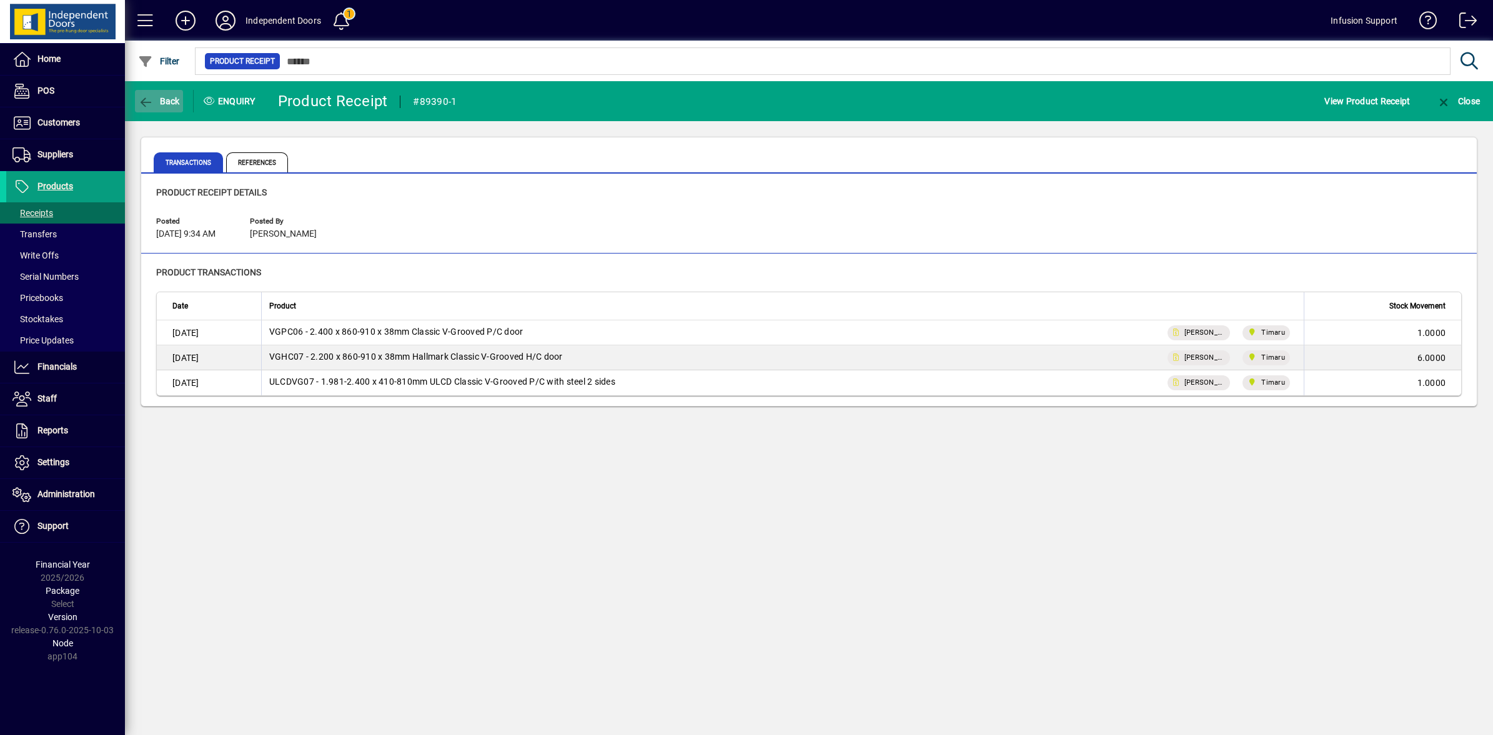
click at [137, 97] on button "Back" at bounding box center [159, 101] width 48 height 22
